Goal: Transaction & Acquisition: Purchase product/service

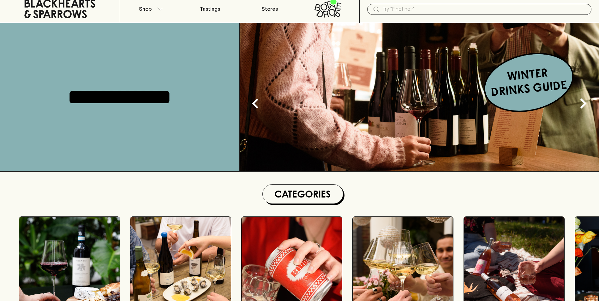
scroll to position [32, 0]
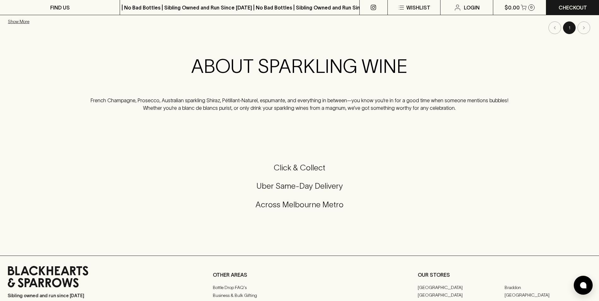
scroll to position [32, 0]
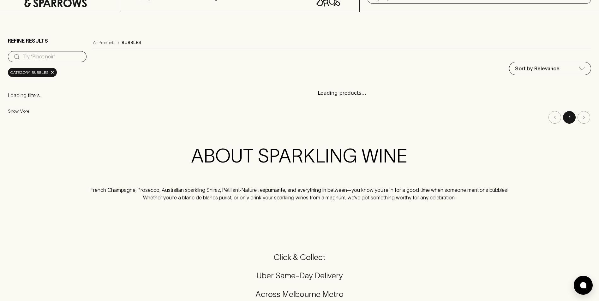
click at [30, 113] on button "Show More" at bounding box center [49, 111] width 83 height 13
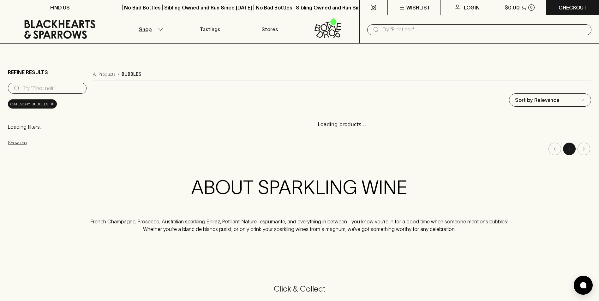
click at [407, 31] on input "text" at bounding box center [484, 30] width 204 height 10
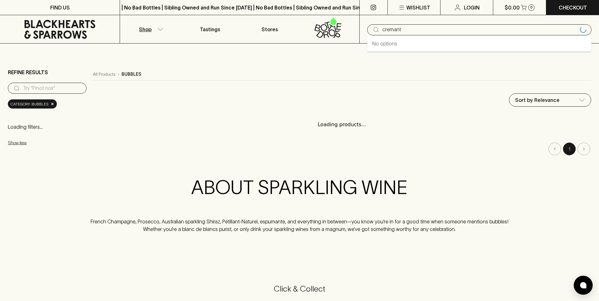
type input "cremant"
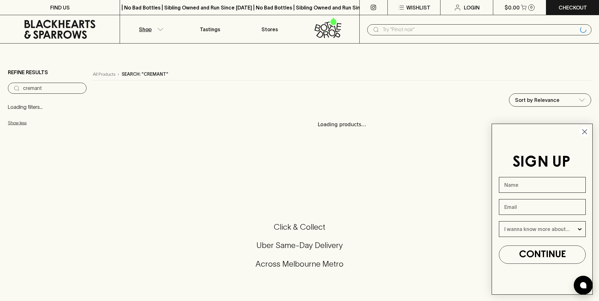
click at [587, 132] on circle "Close dialog" at bounding box center [584, 132] width 10 height 10
